Goal: Task Accomplishment & Management: Complete application form

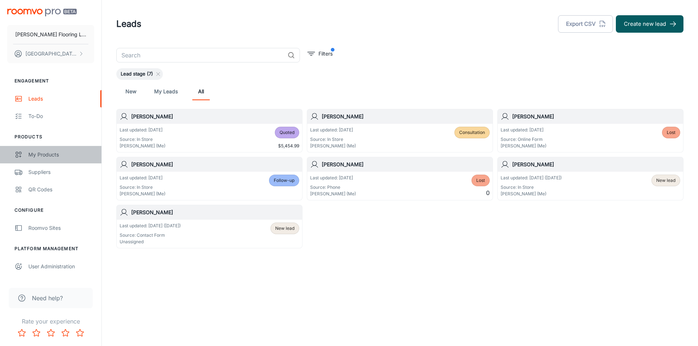
click at [45, 158] on div "My Products" at bounding box center [61, 155] width 66 height 8
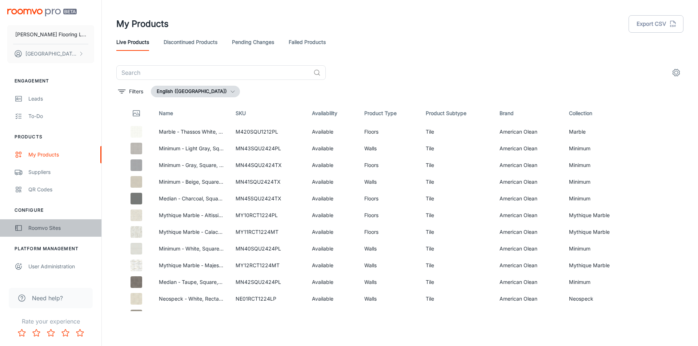
click at [43, 230] on div "Roomvo Sites" at bounding box center [61, 228] width 66 height 8
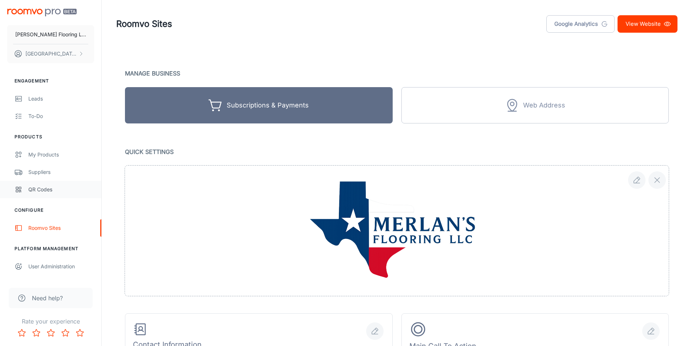
click at [35, 190] on div "QR Codes" at bounding box center [61, 190] width 66 height 8
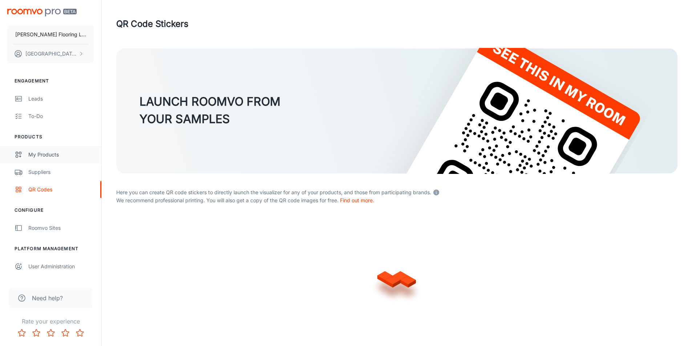
click at [47, 154] on div "My Products" at bounding box center [61, 155] width 66 height 8
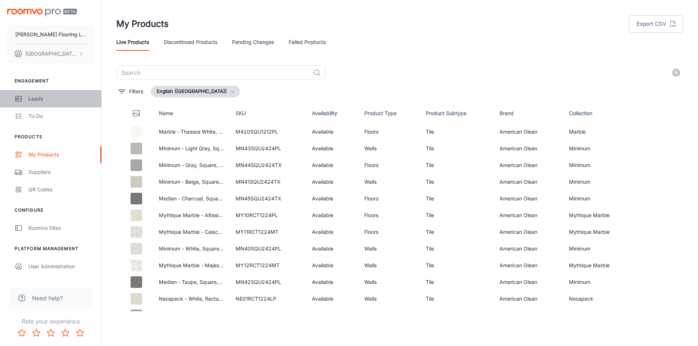
click at [49, 96] on div "Leads" at bounding box center [61, 99] width 66 height 8
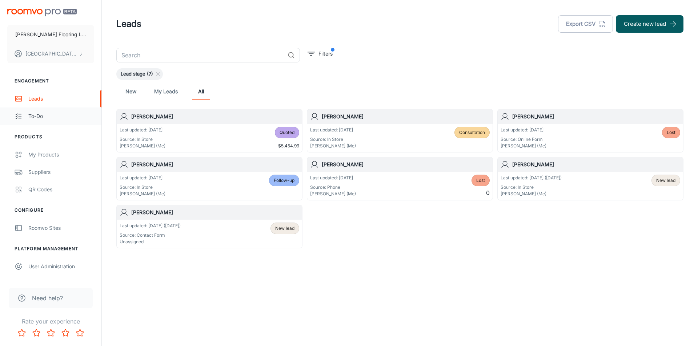
click at [40, 118] on div "To-do" at bounding box center [61, 116] width 66 height 8
click at [618, 31] on button "Create new lead" at bounding box center [650, 23] width 68 height 17
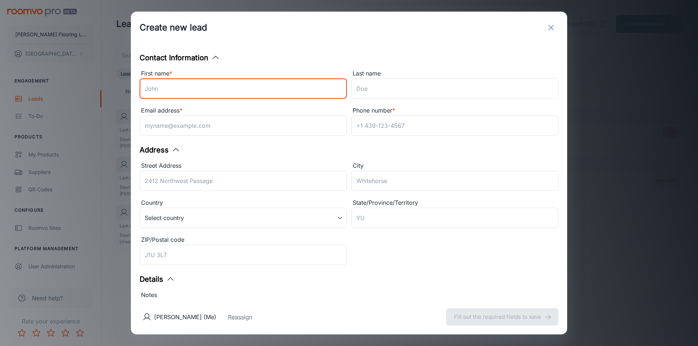
click at [190, 94] on input "First name *" at bounding box center [243, 88] width 207 height 20
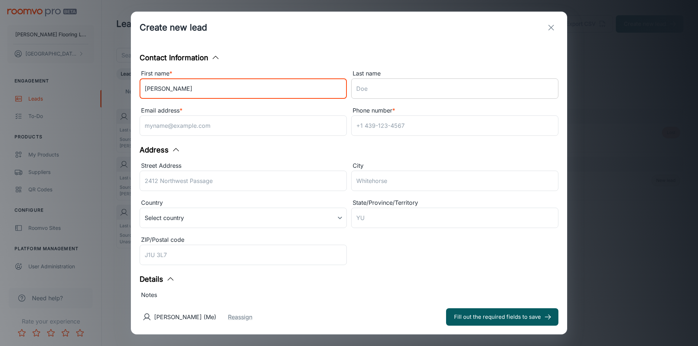
type input "[PERSON_NAME]"
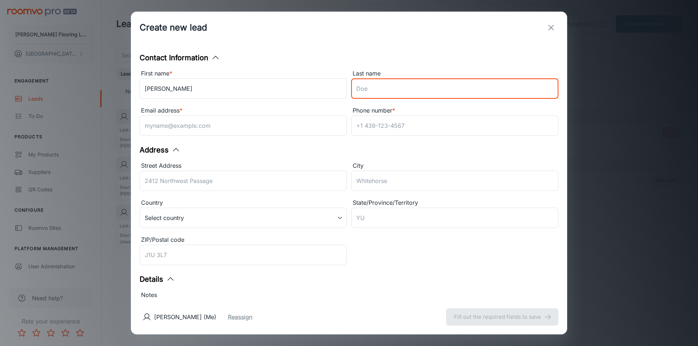
click at [399, 88] on input "Last name" at bounding box center [454, 88] width 207 height 20
type input "[PERSON_NAME]"
click at [182, 134] on input "Email address *" at bounding box center [243, 126] width 207 height 20
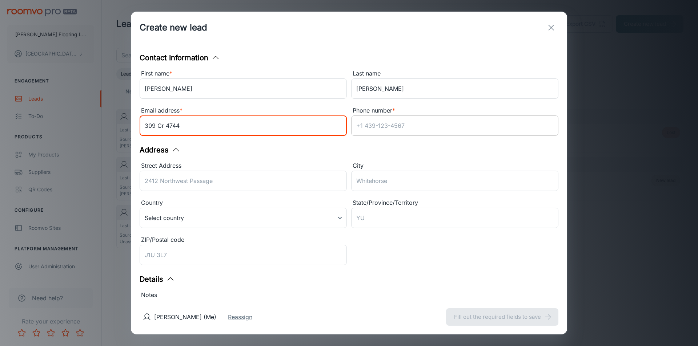
type input "309 Cr 4744"
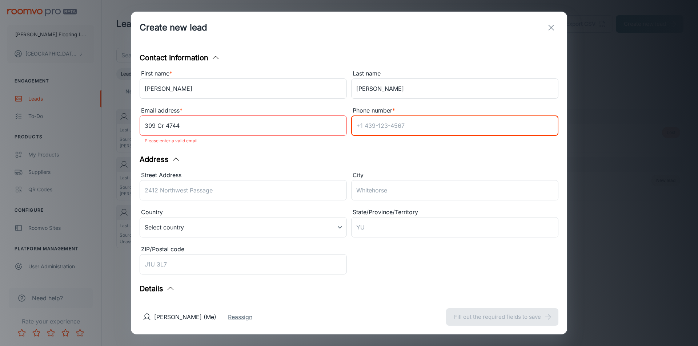
click at [418, 124] on input "Phone number *" at bounding box center [454, 126] width 207 height 20
type input "[PHONE_NUMBER]"
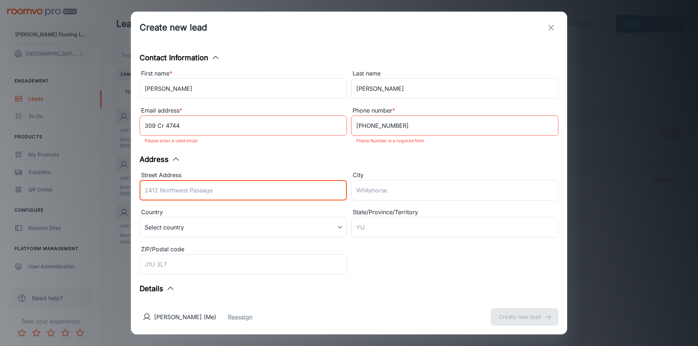
click at [162, 190] on input "Street Address" at bounding box center [243, 190] width 207 height 20
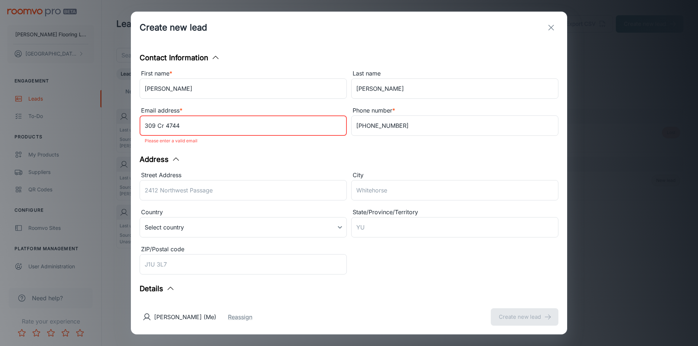
drag, startPoint x: 193, startPoint y: 117, endPoint x: 139, endPoint y: 128, distance: 55.3
click at [139, 128] on div "Email address * [STREET_ADDRESS] ​ Please enter a valid email" at bounding box center [240, 125] width 211 height 47
click at [164, 185] on input "Street Address" at bounding box center [243, 190] width 207 height 20
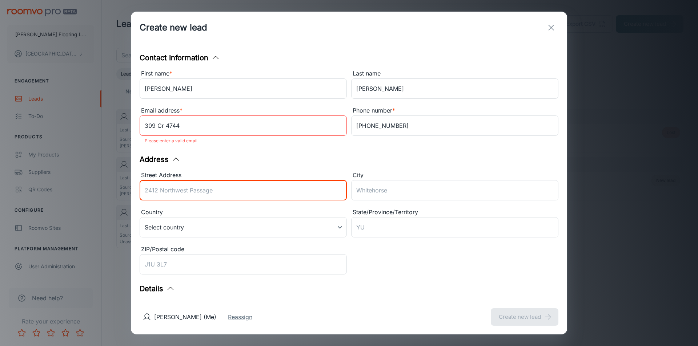
paste input "309 Cr 4744"
type input "309 Cr 4744"
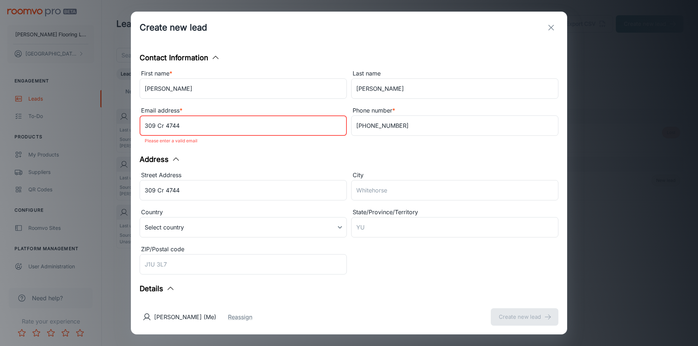
drag, startPoint x: 200, startPoint y: 127, endPoint x: 130, endPoint y: 133, distance: 69.3
click at [130, 133] on div "Create new lead Contact Information First name * [PERSON_NAME] ​ Last name [PER…" at bounding box center [349, 173] width 698 height 346
type input "[EMAIL_ADDRESS][DOMAIN_NAME]"
click at [385, 145] on div "Phone number * [PHONE_NUMBER] ​" at bounding box center [452, 125] width 211 height 47
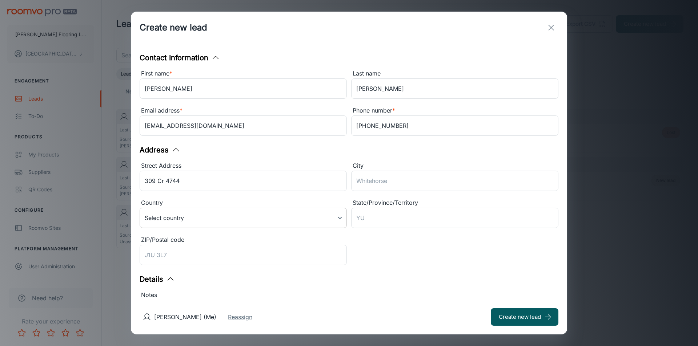
click at [243, 218] on body "[PERSON_NAME] Flooring LLC [PERSON_NAME] Engagement Leads To-do Products My Pro…" at bounding box center [349, 173] width 698 height 346
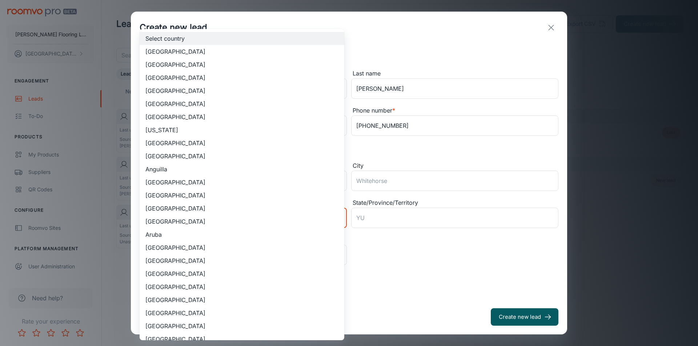
click at [234, 66] on li "[GEOGRAPHIC_DATA]" at bounding box center [242, 64] width 205 height 13
type input "US"
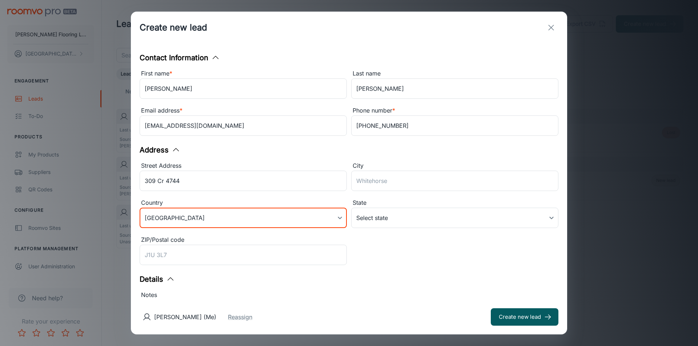
click at [389, 220] on body "[PERSON_NAME] Flooring LLC [PERSON_NAME] Engagement Leads To-do Products My Pro…" at bounding box center [349, 173] width 698 height 346
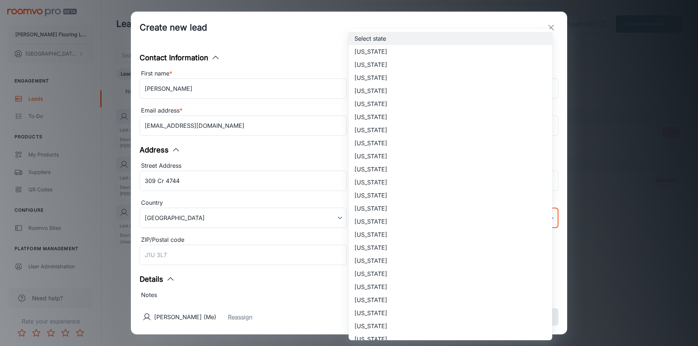
scroll to position [375, 0]
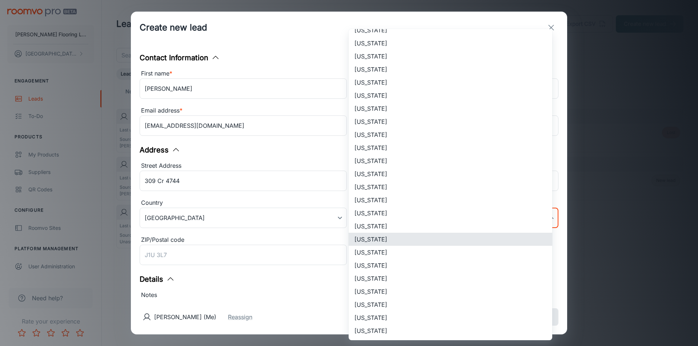
click at [383, 239] on li "[US_STATE]" at bounding box center [451, 239] width 204 height 13
type input "[US_STATE]"
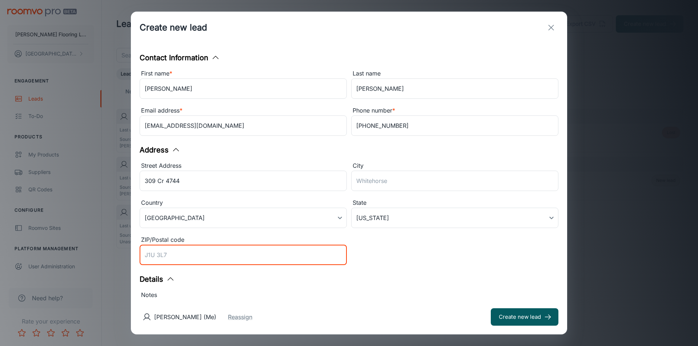
click at [253, 259] on input "ZIP/Postal code" at bounding box center [243, 255] width 207 height 20
type input "76539"
click at [412, 266] on div "Street Address [STREET_ADDRESS] ​ City ​ Country [GEOGRAPHIC_DATA] [GEOGRAPHIC_…" at bounding box center [346, 212] width 423 height 111
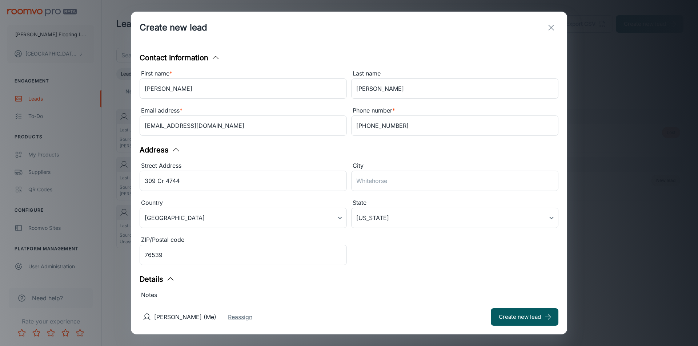
click at [163, 293] on div "Notes" at bounding box center [349, 295] width 419 height 9
click at [163, 306] on textarea "Notes" at bounding box center [349, 322] width 408 height 33
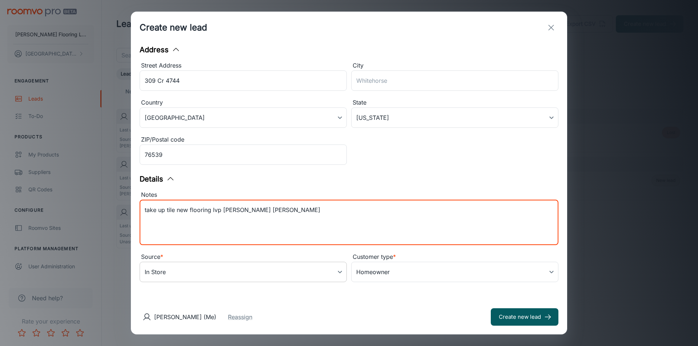
type textarea "take up tile new flooring lvp [PERSON_NAME] [PERSON_NAME]"
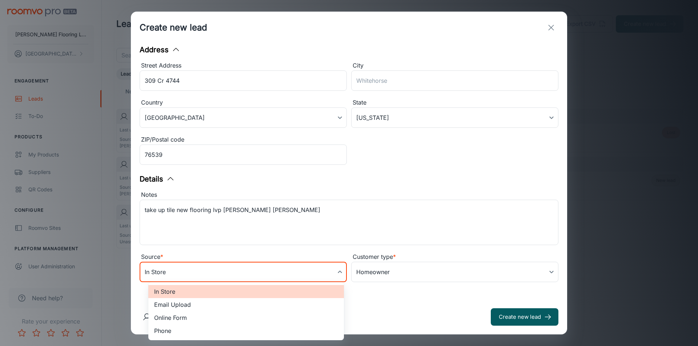
click at [327, 273] on body "[PERSON_NAME] Flooring LLC [PERSON_NAME] Engagement Leads To-do Products My Pro…" at bounding box center [349, 173] width 698 height 346
click at [268, 269] on div at bounding box center [349, 173] width 698 height 346
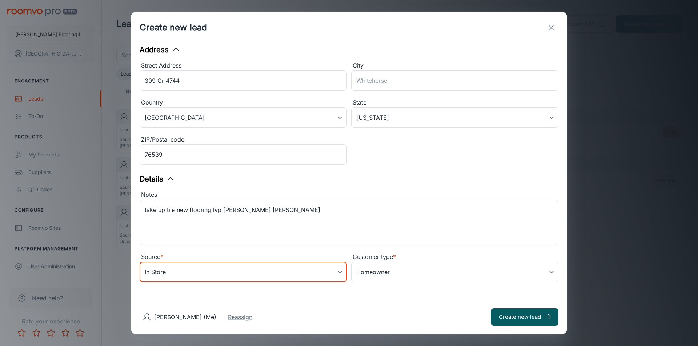
click at [380, 317] on div "[PERSON_NAME] (Me) Reassign Create new lead" at bounding box center [349, 317] width 436 height 35
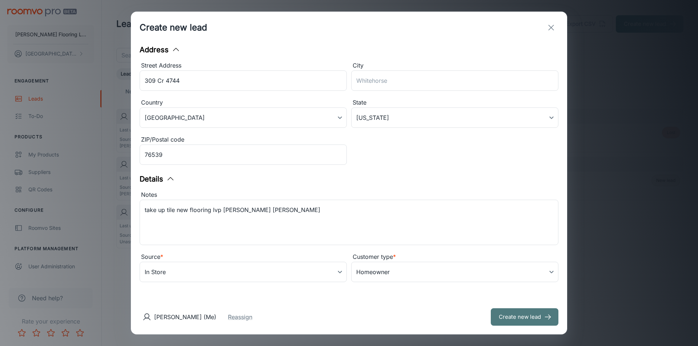
click at [512, 318] on button "Create new lead" at bounding box center [525, 317] width 68 height 17
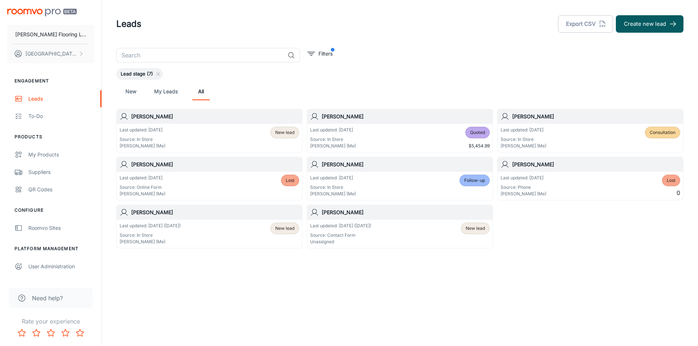
click at [194, 121] on div "[PERSON_NAME]" at bounding box center [209, 116] width 185 height 15
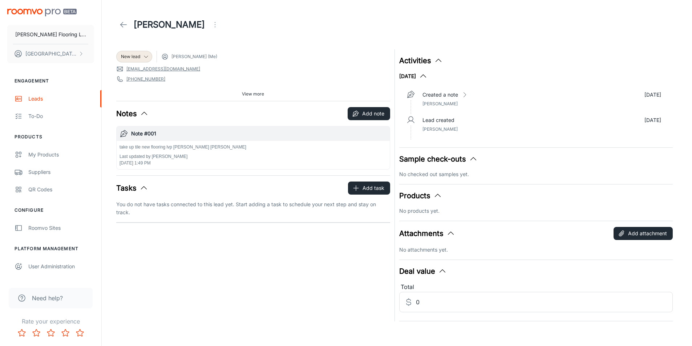
click at [246, 98] on button "View more" at bounding box center [253, 94] width 28 height 11
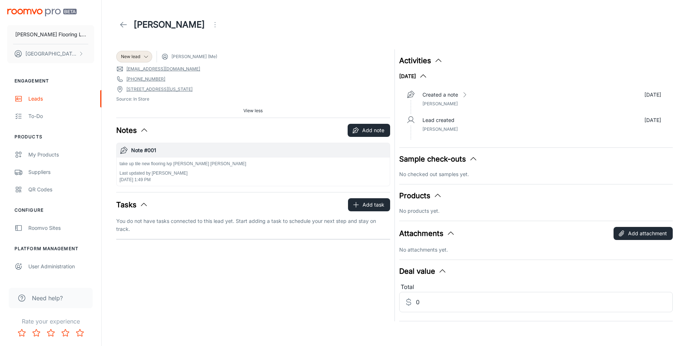
click at [144, 88] on link "[STREET_ADDRESS][US_STATE]" at bounding box center [159, 89] width 66 height 7
click at [146, 57] on icon at bounding box center [146, 57] width 6 height 6
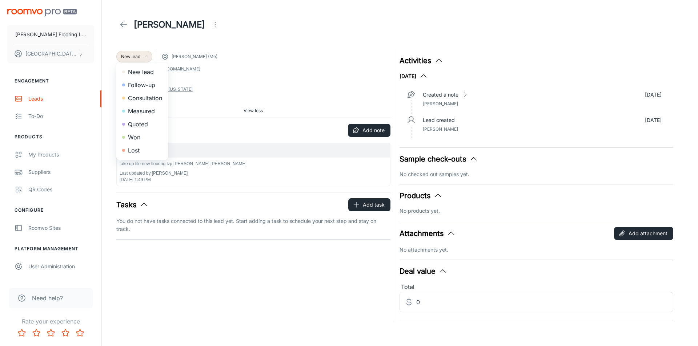
click at [128, 99] on li "Consultation" at bounding box center [142, 98] width 52 height 13
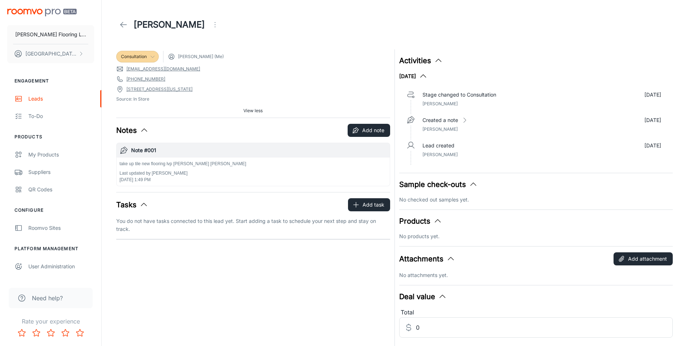
click at [129, 29] on link at bounding box center [123, 24] width 15 height 15
